Goal: Check status: Check status

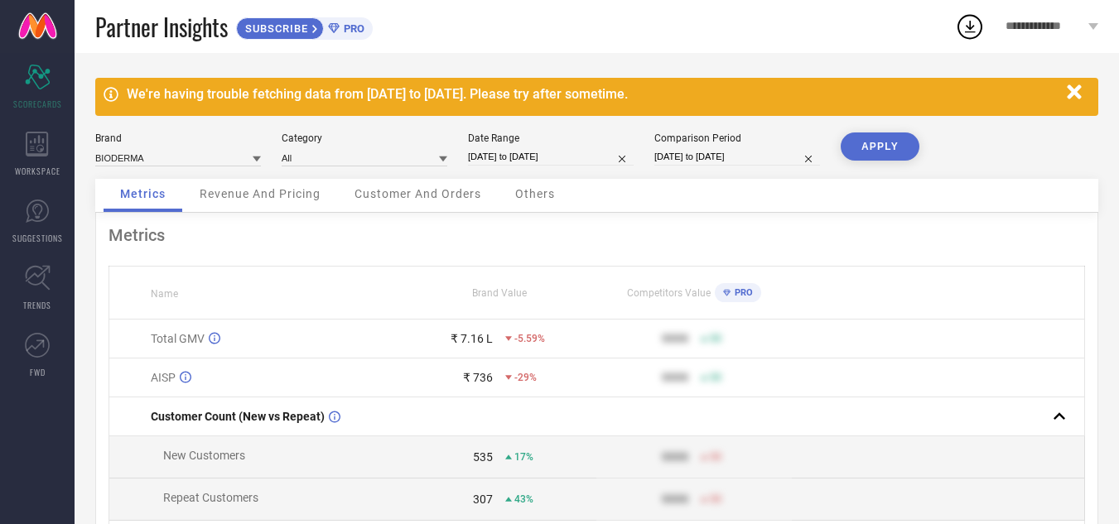
click at [528, 155] on input "[DATE] to [DATE]" at bounding box center [551, 156] width 166 height 17
select select "7"
select select "2025"
select select "8"
select select "2025"
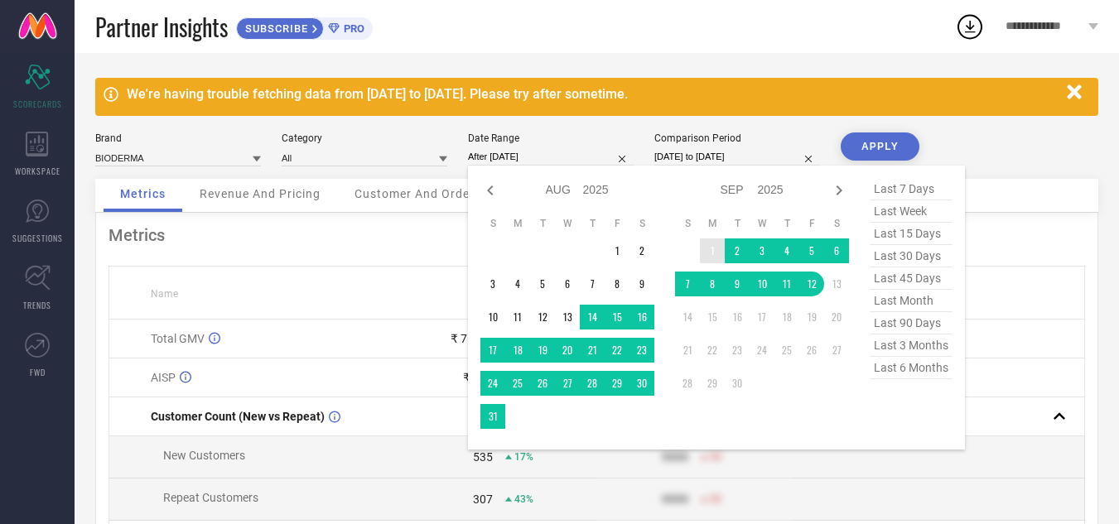
click at [709, 251] on td "1" at bounding box center [712, 251] width 25 height 25
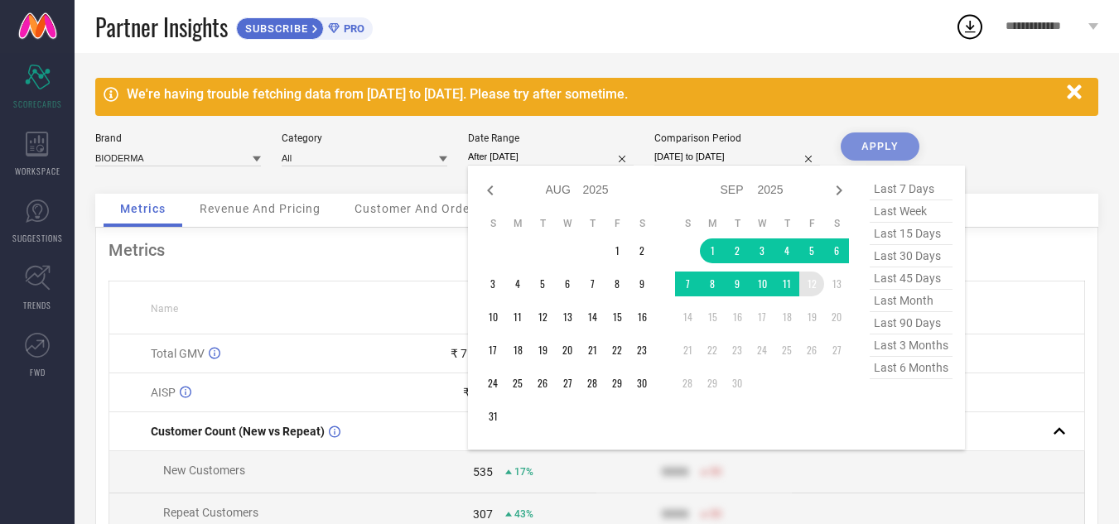
type input "[DATE] to [DATE]"
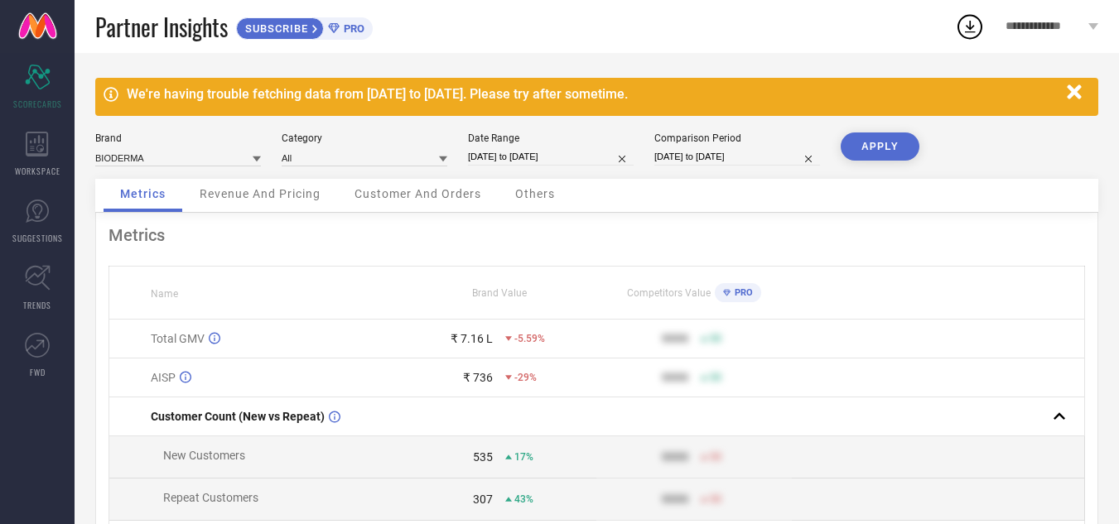
click at [868, 149] on button "APPLY" at bounding box center [880, 147] width 79 height 28
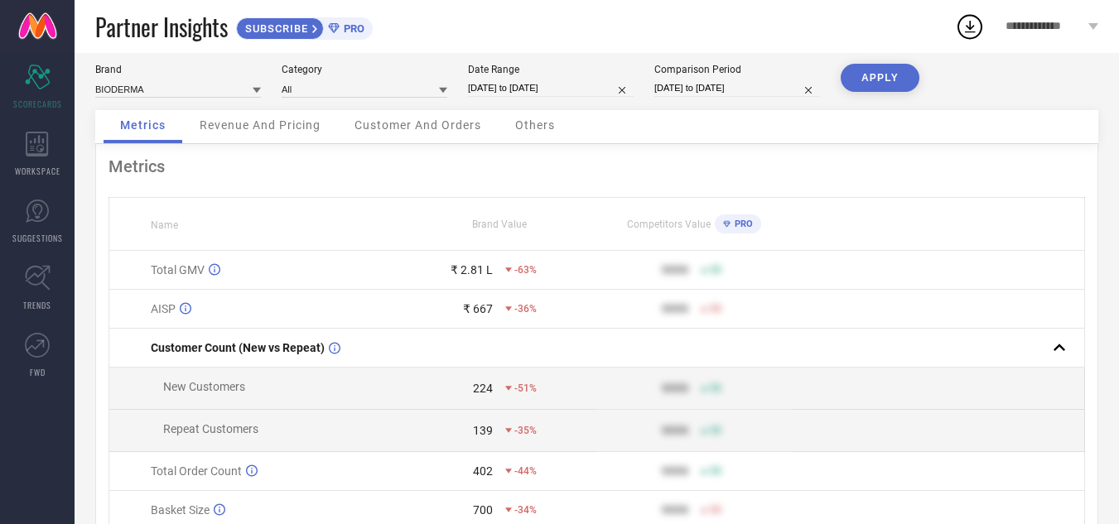
scroll to position [166, 0]
